Goal: Task Accomplishment & Management: Complete application form

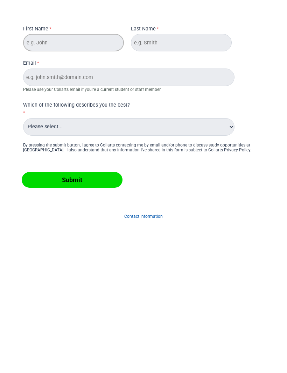
click at [96, 50] on input "First Name" at bounding box center [73, 42] width 101 height 17
type input "0427 893 397"
type input "Mama"
click at [192, 80] on input "Email" at bounding box center [128, 77] width 211 height 17
click at [72, 180] on input "Submit" at bounding box center [72, 180] width 101 height 16
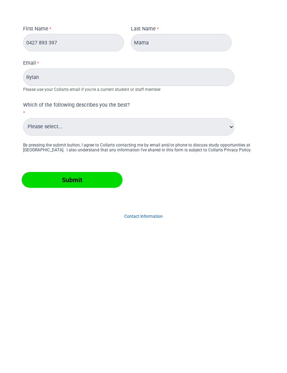
click at [63, 64] on div "Email [PERSON_NAME] Please use your Collarts email if you're a current student …" at bounding box center [128, 76] width 217 height 37
click at [186, 128] on select "Please select... Alumni Collarts Staff Current Collarts Student International P…" at bounding box center [128, 126] width 211 height 17
click at [58, 75] on input "Rylan" at bounding box center [128, 77] width 211 height 17
type input "R"
type input "[EMAIL_ADDRESS][DOMAIN_NAME]"
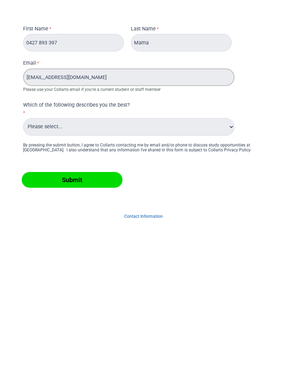
click at [72, 180] on input "Submit" at bounding box center [72, 180] width 101 height 16
click at [85, 126] on select "Please select... Alumni Collarts Staff Current Collarts Student International P…" at bounding box center [128, 126] width 211 height 17
select select "tfa_557"
click at [51, 183] on input "Submit" at bounding box center [72, 180] width 101 height 16
